Goal: Task Accomplishment & Management: Use online tool/utility

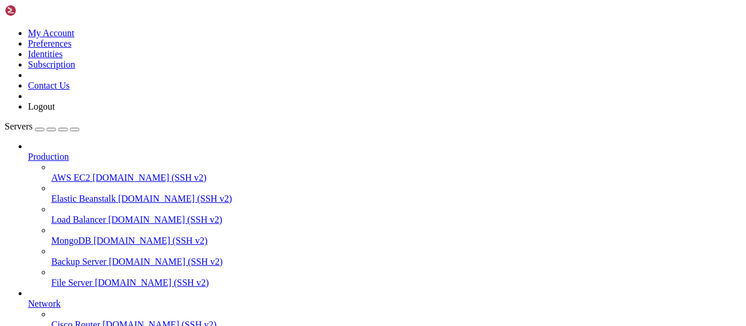
scroll to position [205, 0]
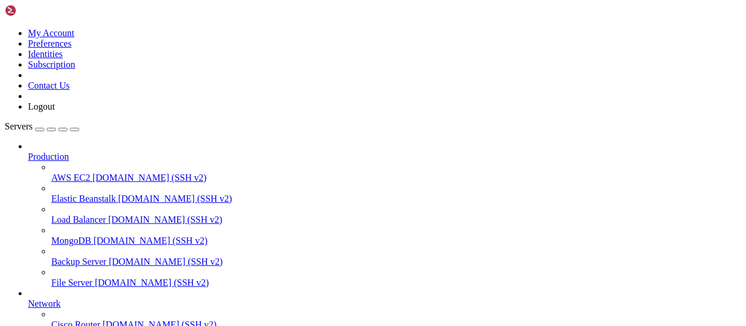
type input "/root/bybsa"
drag, startPoint x: 293, startPoint y: 82, endPoint x: 221, endPoint y: 81, distance: 72.3
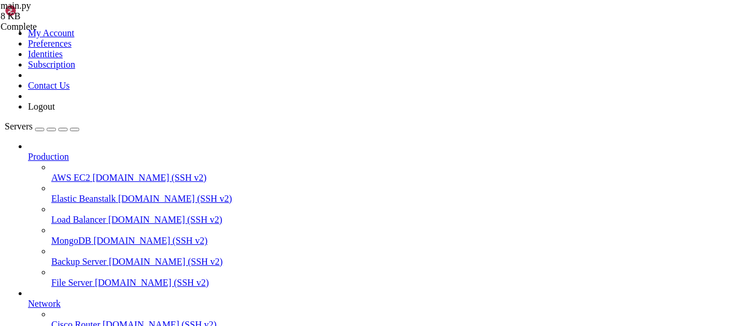
type textarea "@app.route("/webhook-fr-Piar-Flow", methods=["POST"])"
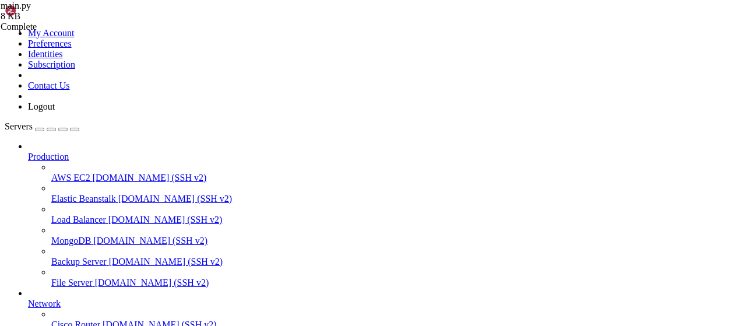
scroll to position [26, 0]
drag, startPoint x: 294, startPoint y: 189, endPoint x: 222, endPoint y: 189, distance: 72.3
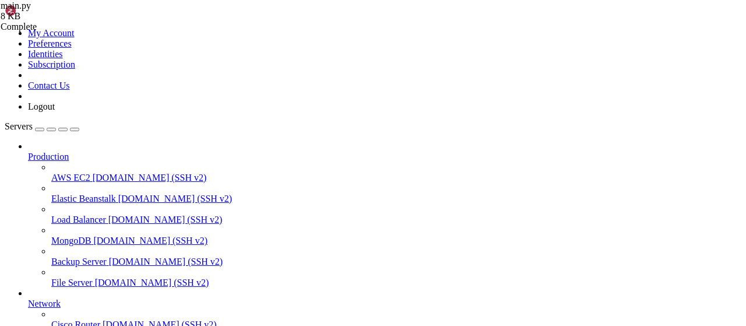
type textarea "@app.route("/webhook-fr-Piar-Flow", methods=["POST"])"
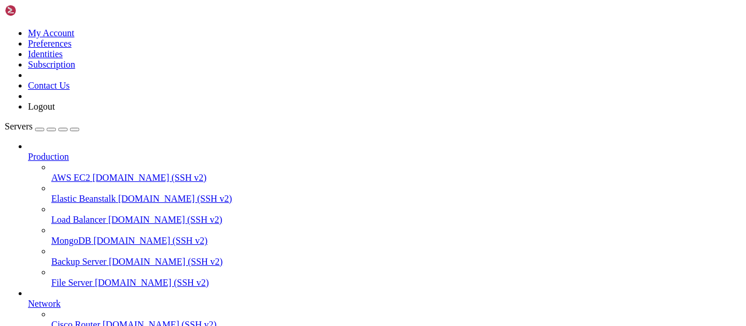
scroll to position [9, 0]
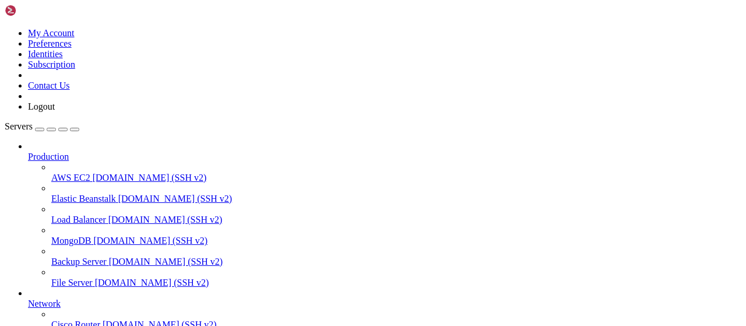
type input "/root/bybsa"
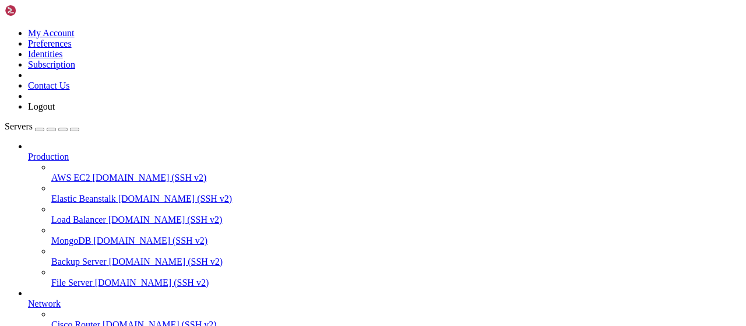
drag, startPoint x: 336, startPoint y: 237, endPoint x: 239, endPoint y: 237, distance: 97.3
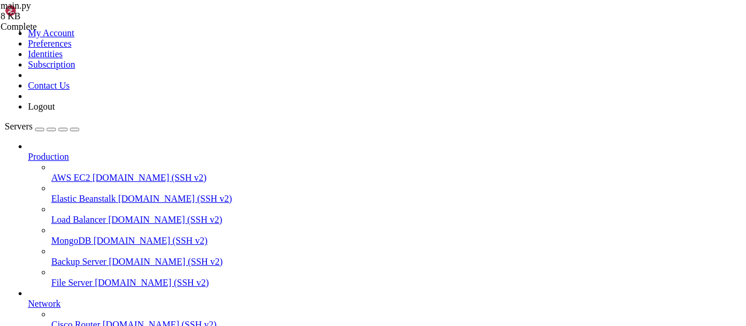
drag, startPoint x: 330, startPoint y: 262, endPoint x: 171, endPoint y: 265, distance: 159.7
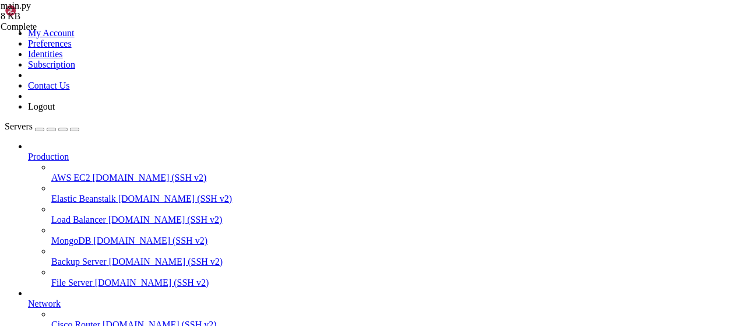
scroll to position [1498, 0]
drag, startPoint x: 417, startPoint y: 226, endPoint x: 171, endPoint y: 121, distance: 266.8
drag, startPoint x: 420, startPoint y: 224, endPoint x: 179, endPoint y: 117, distance: 264.0
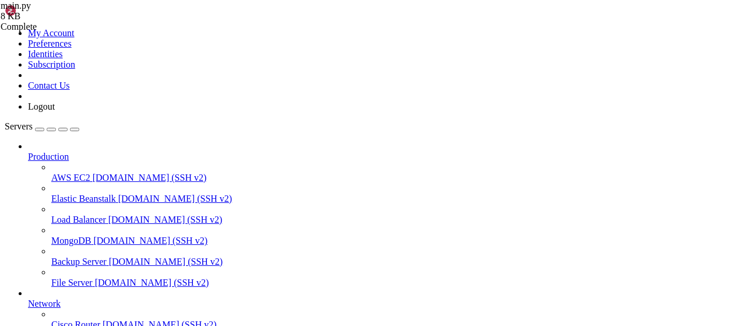
drag, startPoint x: 399, startPoint y: 192, endPoint x: 161, endPoint y: 100, distance: 255.0
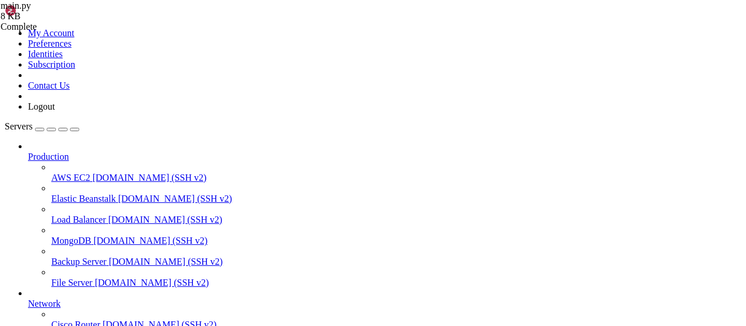
type textarea "@app.route("/webhook-fr", methods=["POST"]) async def webhook_fr():"
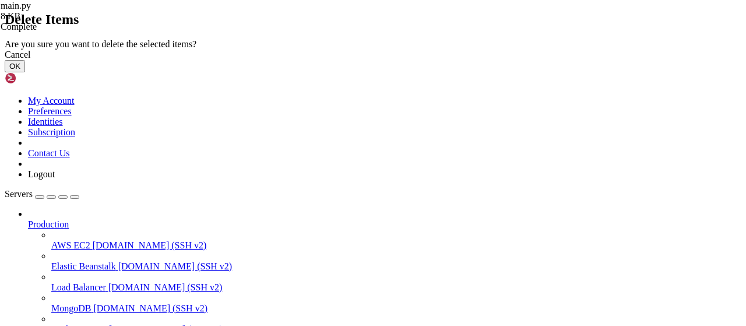
drag, startPoint x: 509, startPoint y: 207, endPoint x: 494, endPoint y: 197, distance: 18.9
click at [25, 72] on button "OK" at bounding box center [15, 66] width 20 height 12
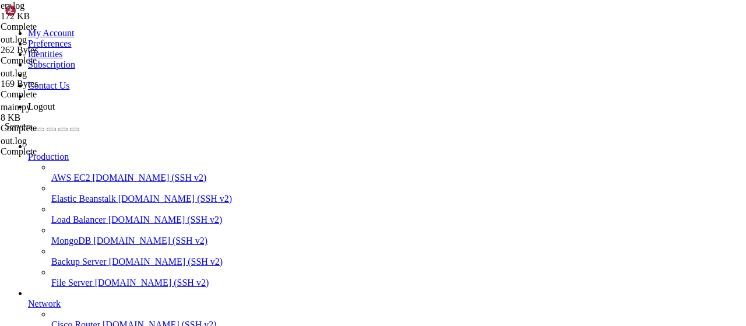
scroll to position [18052, 0]
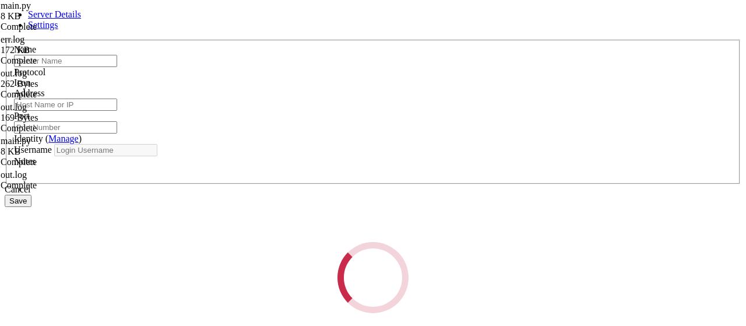
type input "[DEMOGRAPHIC_DATA]"
type input "[TECHNICAL_ID]"
type input "22"
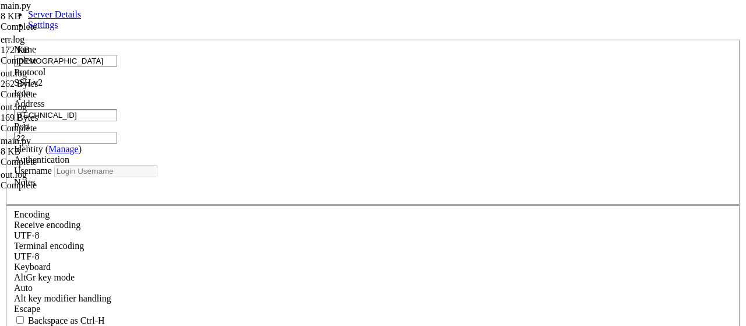
type input "root"
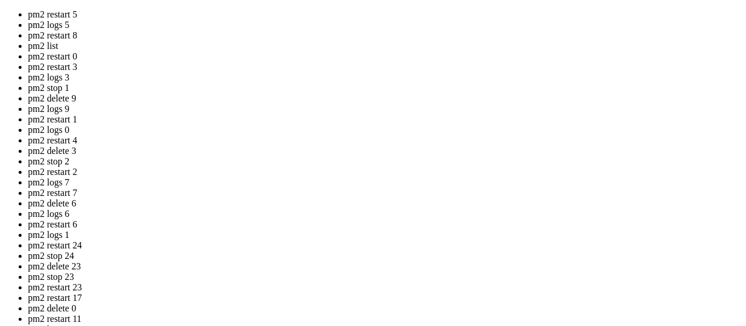
drag, startPoint x: 321, startPoint y: 220, endPoint x: 174, endPoint y: 166, distance: 155.8
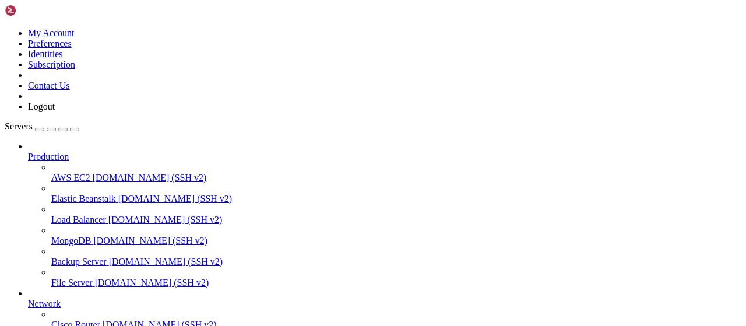
scroll to position [711, 0]
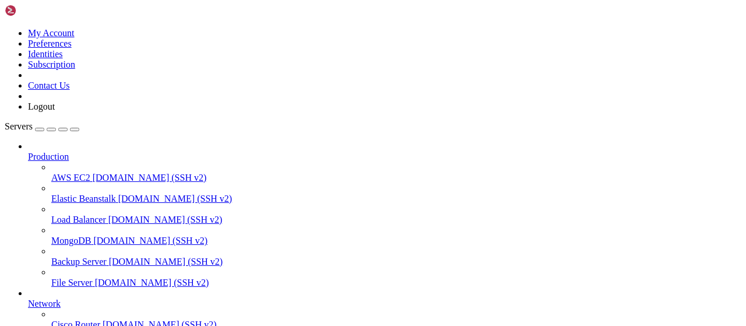
type input "/root/bybsa"
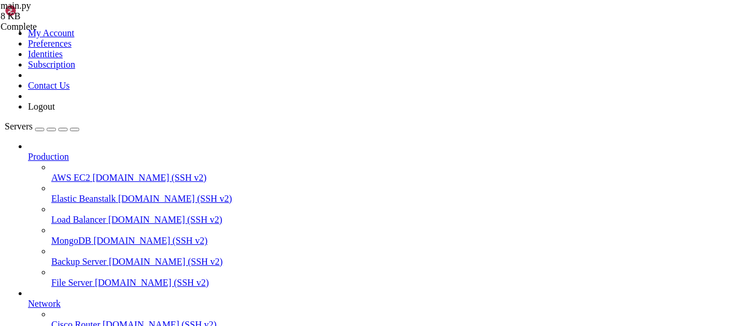
type textarea "if __name__ == '__main__': [DOMAIN_NAME](host='[TECHNICAL_ID]', port=80)"
paste textarea "[DOMAIN_NAME](host='[TECHNICAL_ID]', port=80)"
type textarea "[DOMAIN_NAME](host='[TECHNICAL_ID]', port=80)"
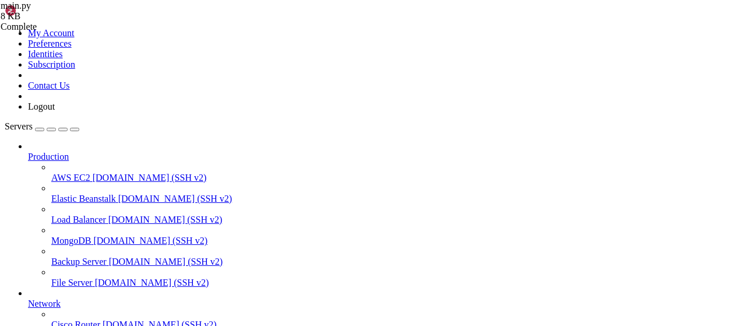
scroll to position [26, 0]
type textarea "if __name__ == '__main__': [DOMAIN_NAME](host='[TECHNICAL_ID]', port=80)"
type textarea "[DOMAIN_NAME](host='[TECHNICAL_ID]', port=80)"
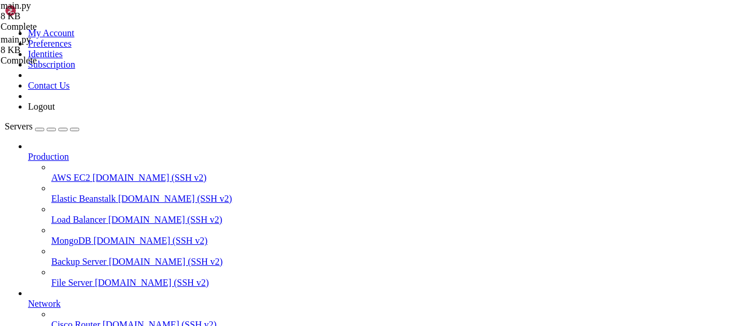
scroll to position [1914, 0]
drag, startPoint x: 47, startPoint y: 935, endPoint x: 10, endPoint y: 773, distance: 165.4
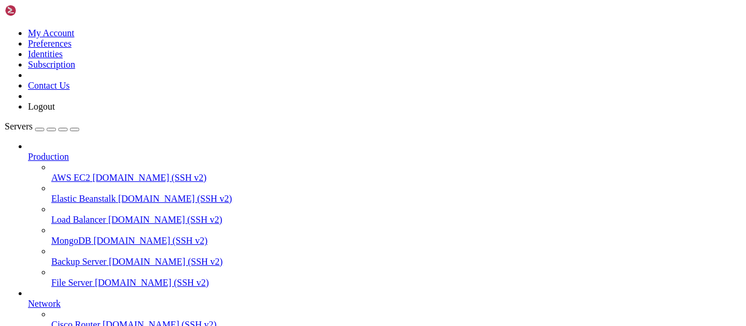
drag, startPoint x: 408, startPoint y: 934, endPoint x: 239, endPoint y: 932, distance: 169.0
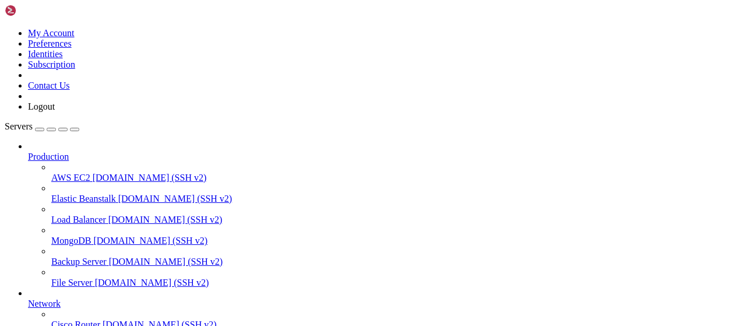
drag, startPoint x: 424, startPoint y: 934, endPoint x: 10, endPoint y: 935, distance: 414.4
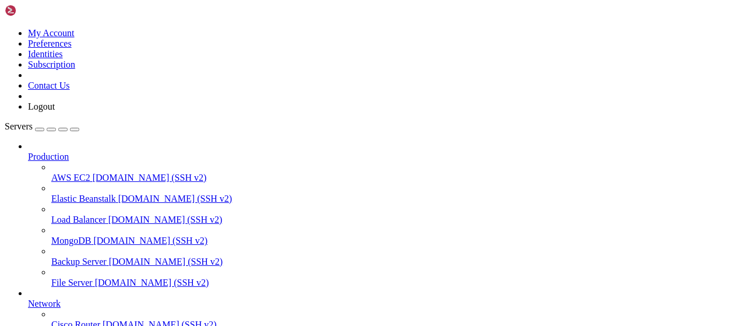
drag, startPoint x: 434, startPoint y: 929, endPoint x: 10, endPoint y: 926, distance: 423.7
drag, startPoint x: 150, startPoint y: 831, endPoint x: 203, endPoint y: 832, distance: 53.6
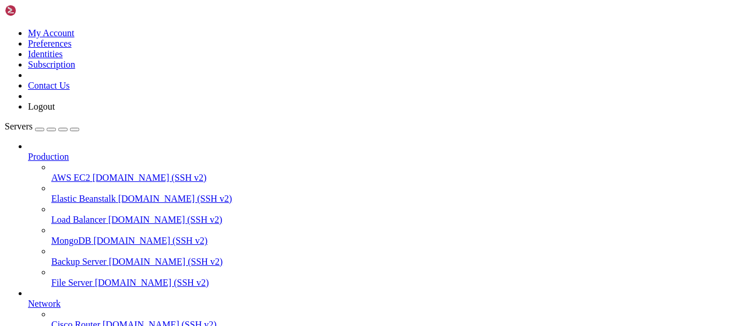
drag, startPoint x: 201, startPoint y: 832, endPoint x: 117, endPoint y: 832, distance: 84.5
drag, startPoint x: 175, startPoint y: 825, endPoint x: 105, endPoint y: 829, distance: 70.1
